Goal: Browse casually: Explore the website without a specific task or goal

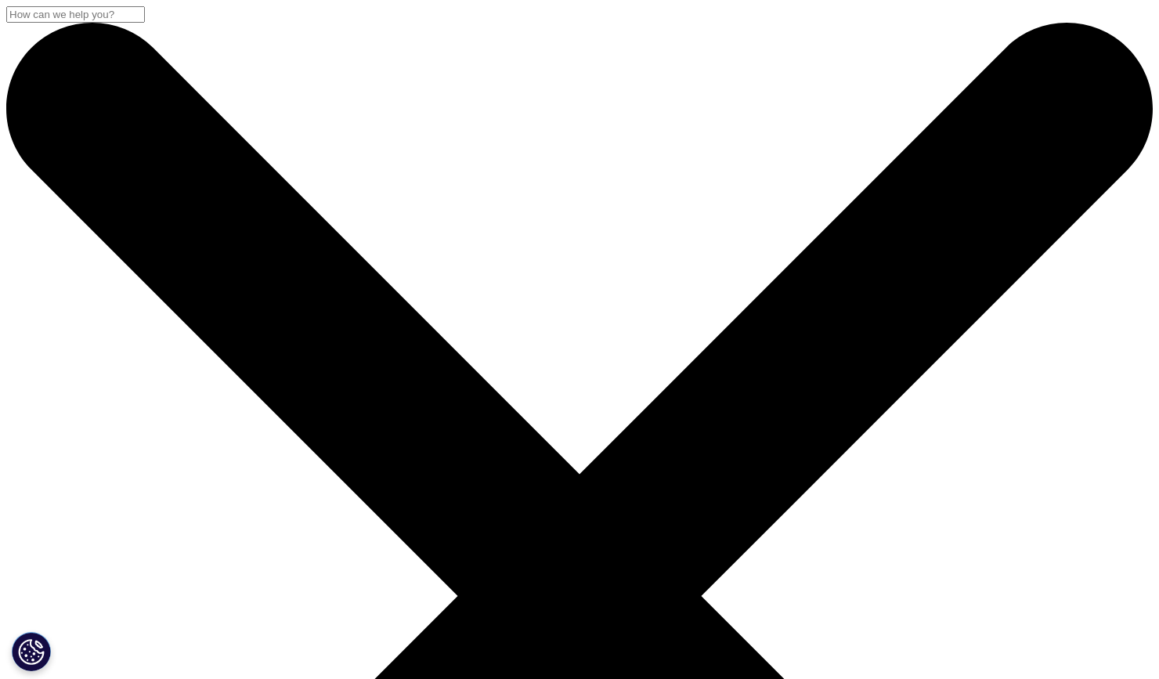
scroll to position [3954, 0]
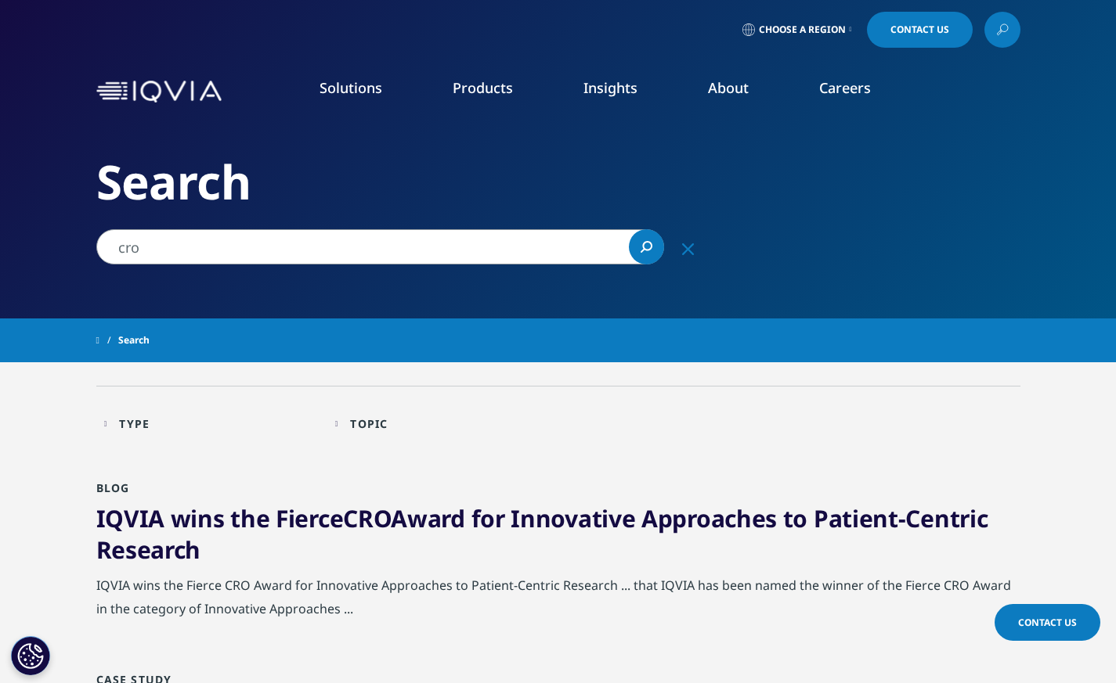
click at [151, 92] on img at bounding box center [158, 92] width 125 height 23
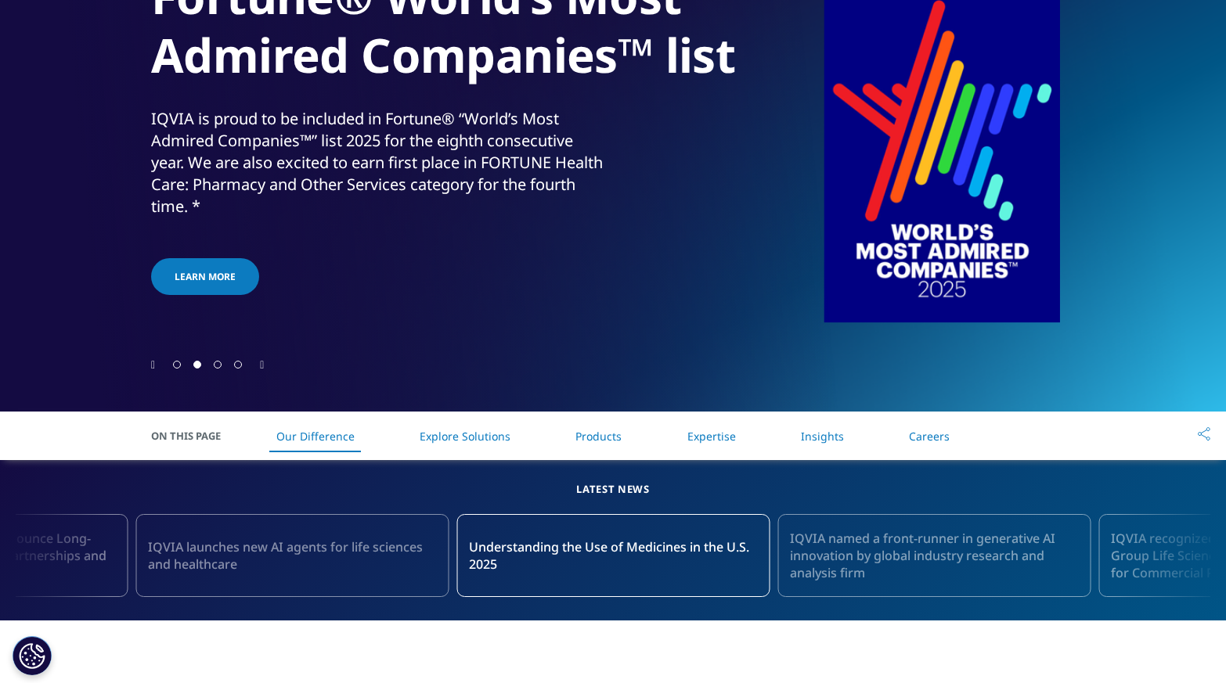
scroll to position [385, 0]
